Goal: Task Accomplishment & Management: Manage account settings

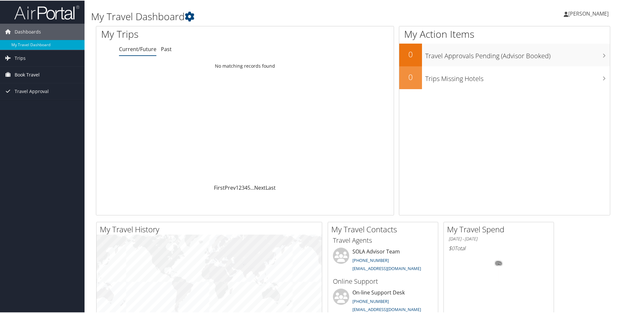
click at [41, 69] on link "Book Travel" at bounding box center [42, 74] width 85 height 16
click at [23, 107] on link "Book/Manage Online Trips" at bounding box center [42, 107] width 85 height 10
click at [38, 59] on link "Trips" at bounding box center [42, 57] width 85 height 16
click at [33, 101] on span "Book Travel" at bounding box center [27, 103] width 25 height 16
click at [39, 148] on span "Travel Approval" at bounding box center [32, 149] width 34 height 16
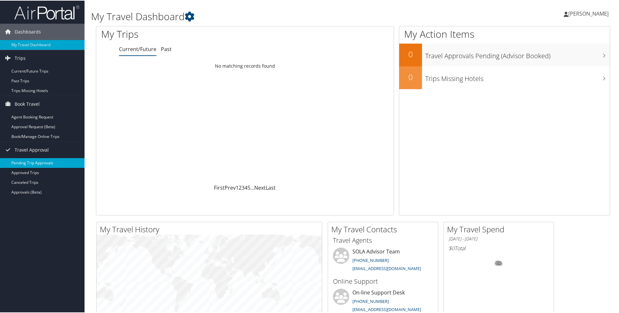
click at [33, 162] on link "Pending Trip Approvals" at bounding box center [42, 162] width 85 height 10
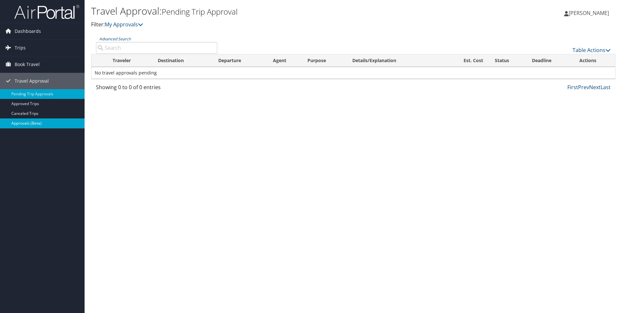
click at [26, 124] on link "Approvals (Beta)" at bounding box center [42, 123] width 85 height 10
